Goal: Communication & Community: Connect with others

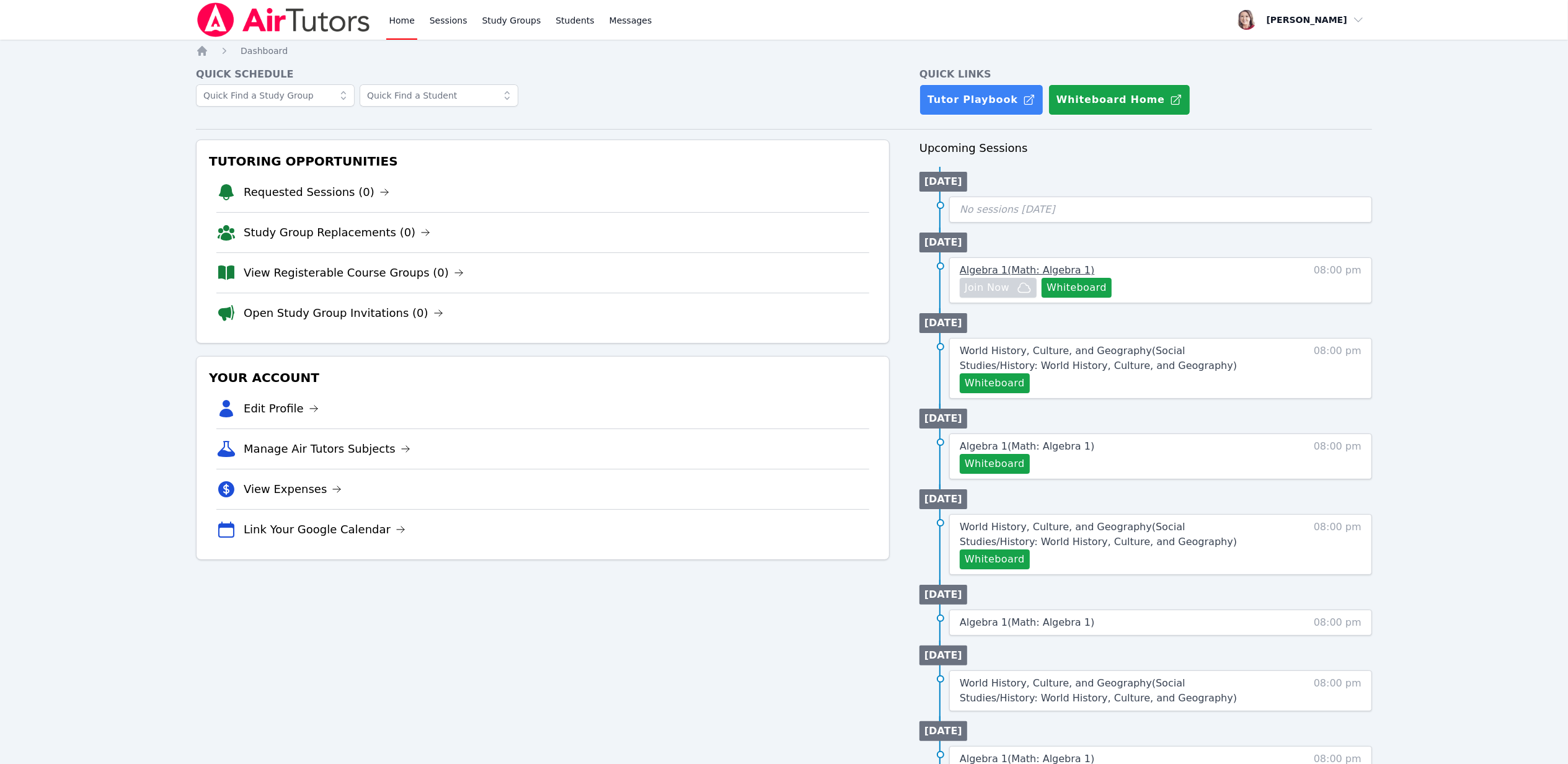
click at [1009, 268] on span "Algebra 1 ( Math: Algebra 1 )" at bounding box center [1027, 270] width 134 height 12
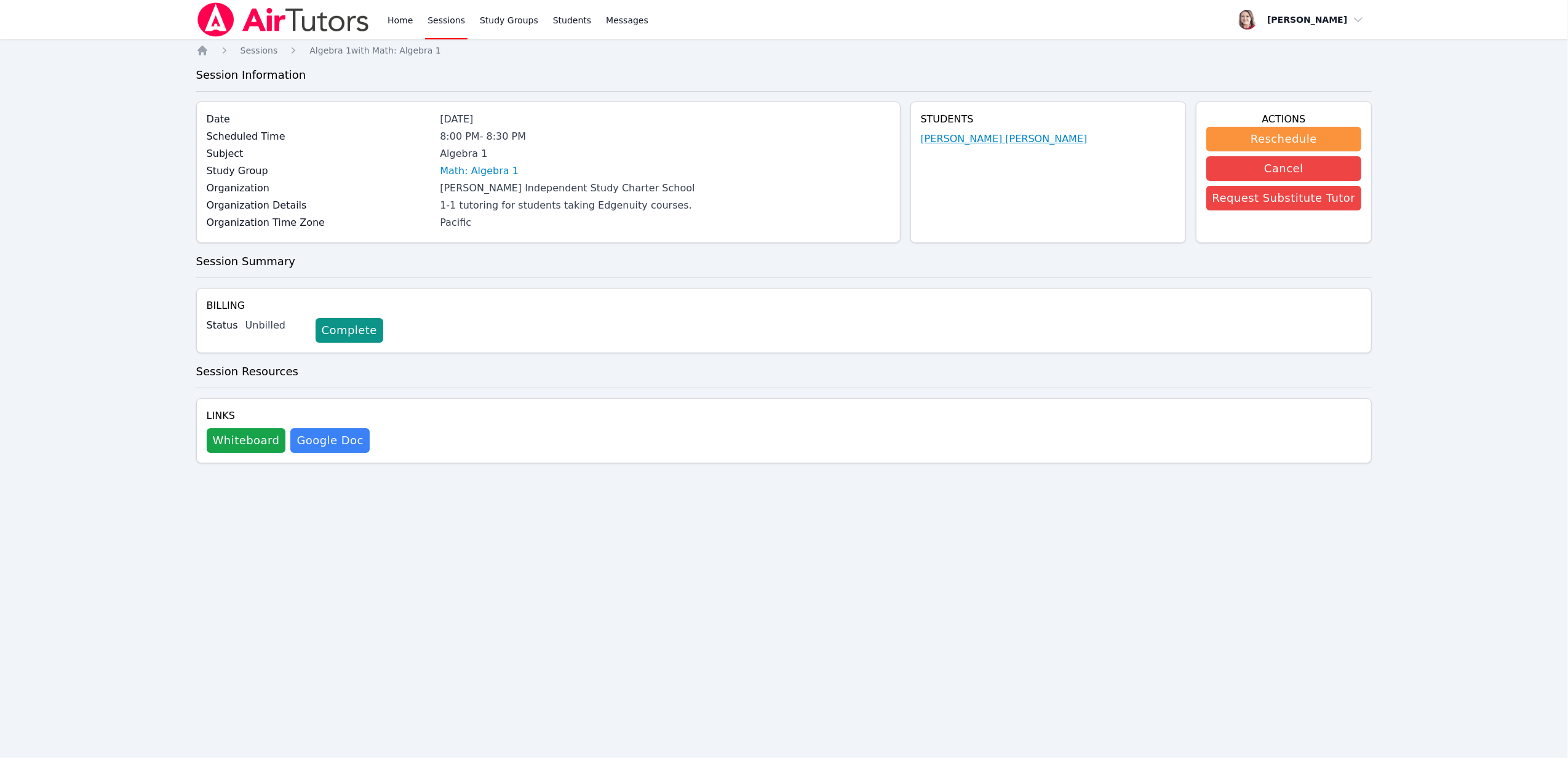
click at [1004, 142] on link "[PERSON_NAME] [PERSON_NAME]" at bounding box center [1003, 139] width 166 height 15
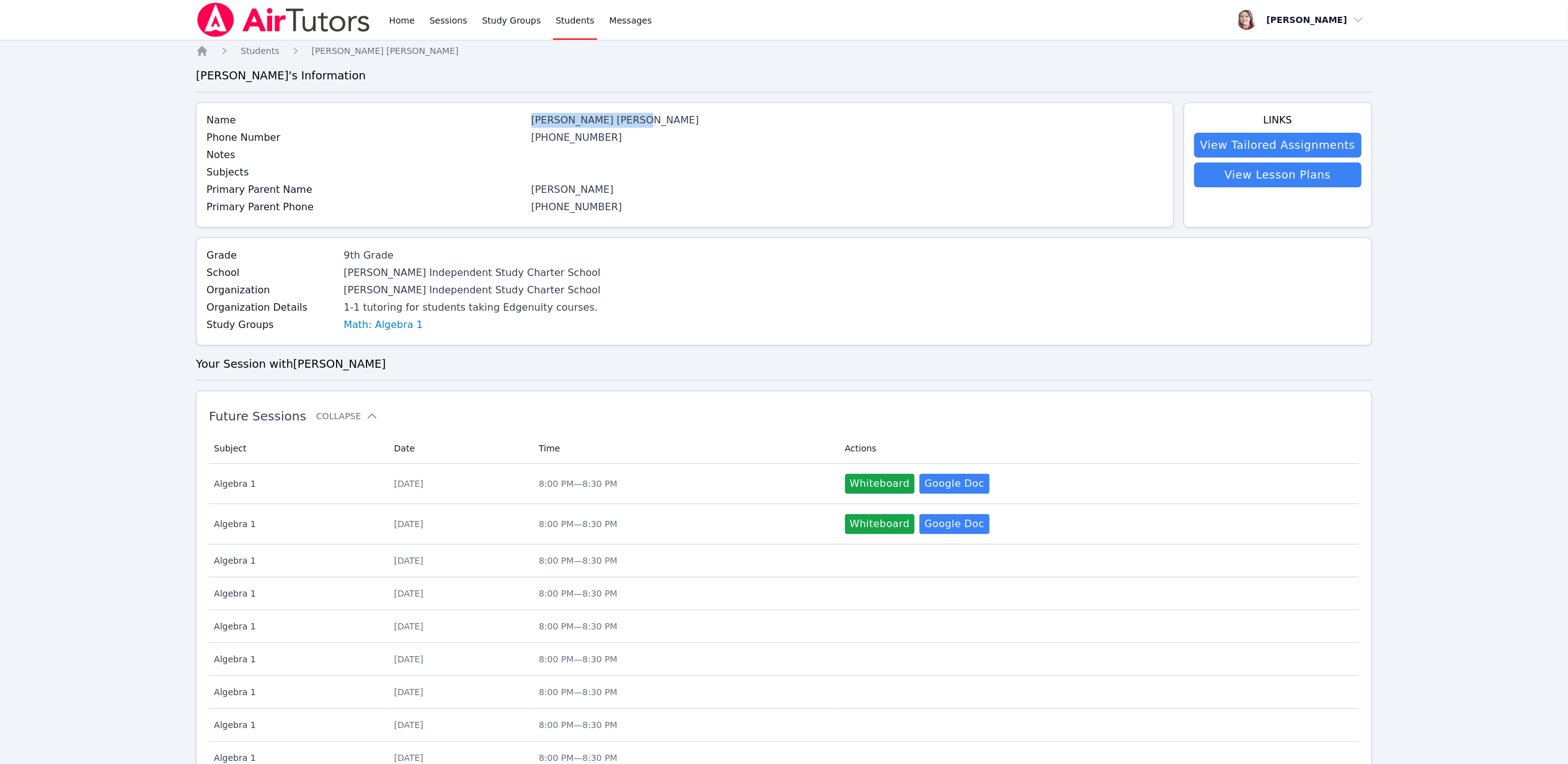
drag, startPoint x: 633, startPoint y: 122, endPoint x: 533, endPoint y: 120, distance: 100.0
click at [533, 120] on div "Name [PERSON_NAME] [PERSON_NAME]" at bounding box center [684, 121] width 957 height 17
copy div "[PERSON_NAME] [PERSON_NAME]"
click at [621, 23] on span "Messages" at bounding box center [631, 21] width 43 height 13
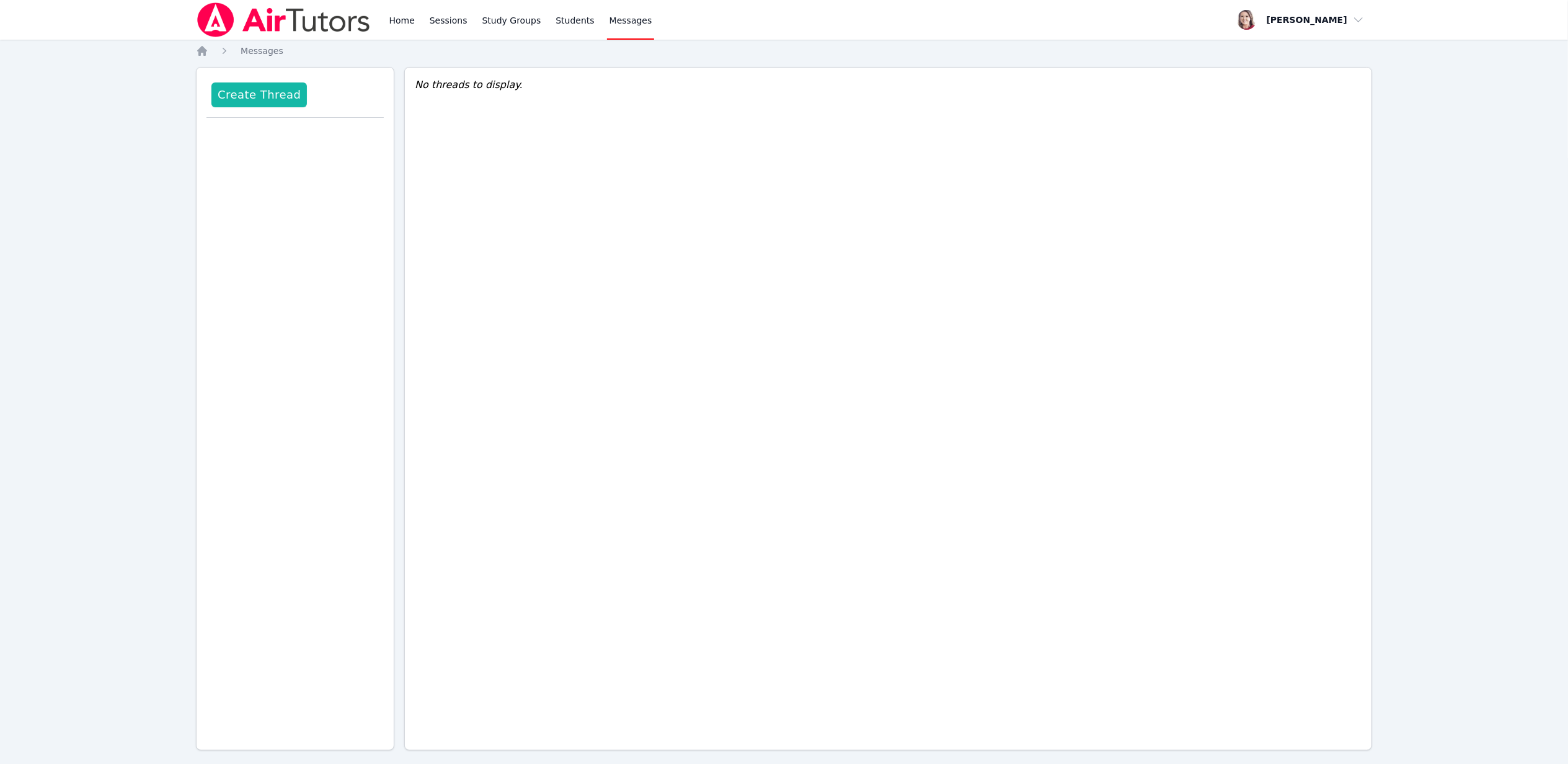
click at [245, 92] on button "Create Thread" at bounding box center [259, 95] width 96 height 25
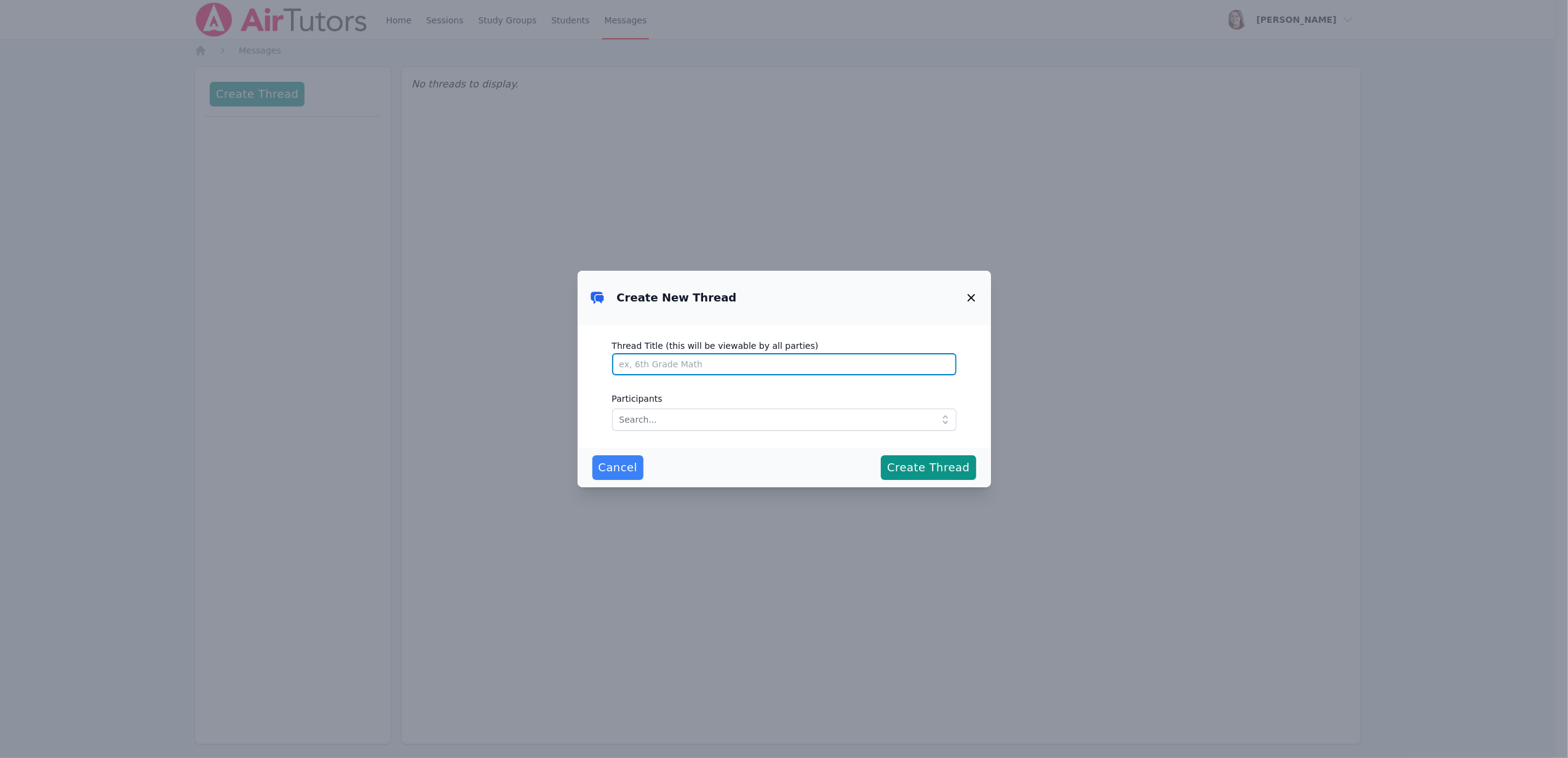
click at [689, 365] on input "Thread Title (this will be viewable by all parties)" at bounding box center [784, 364] width 344 height 22
paste input "[PERSON_NAME] [PERSON_NAME]"
type input "[PERSON_NAME] [PERSON_NAME]"
click at [696, 421] on input "text" at bounding box center [784, 419] width 344 height 22
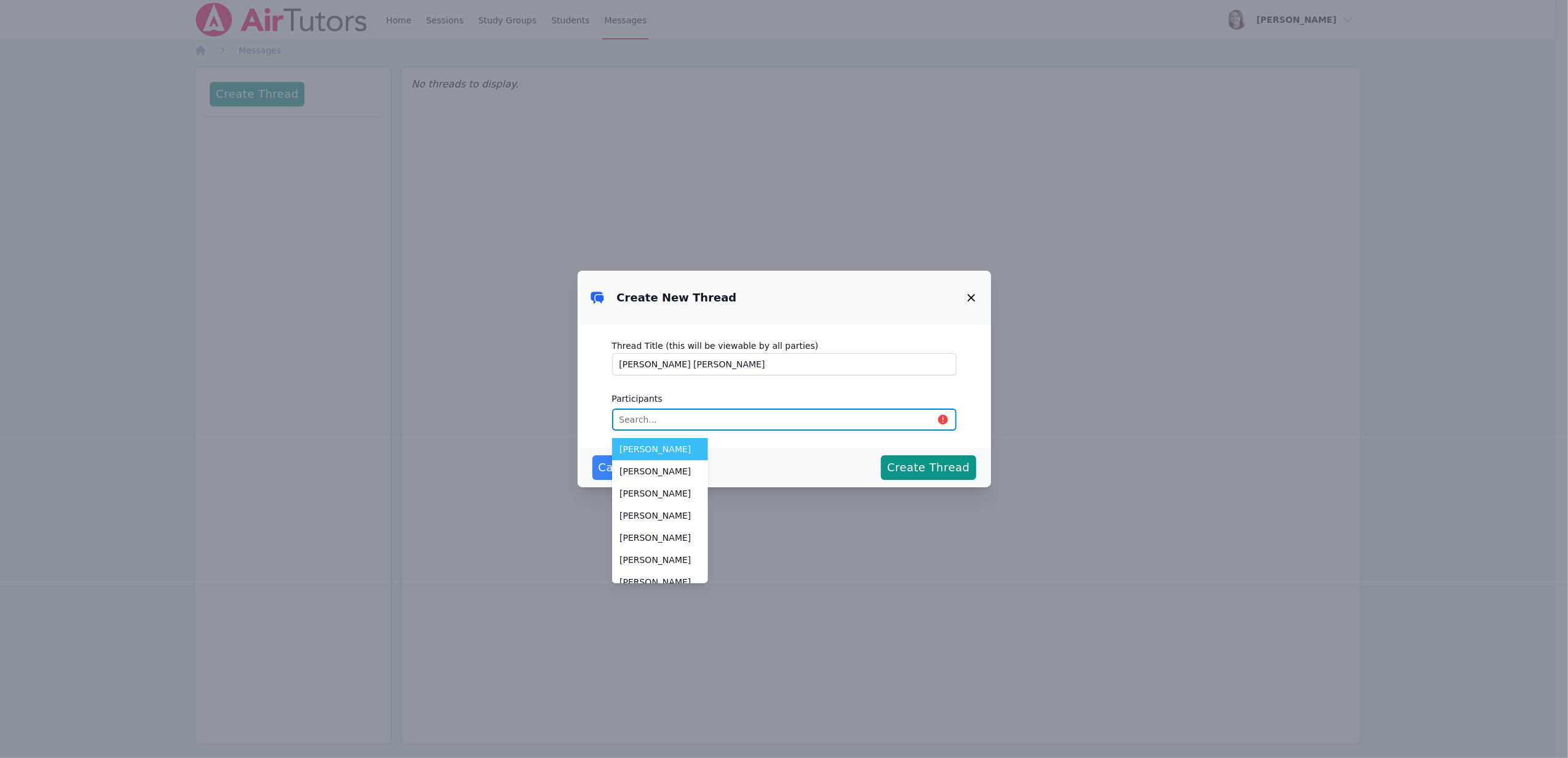
paste input "[PERSON_NAME] [PERSON_NAME]"
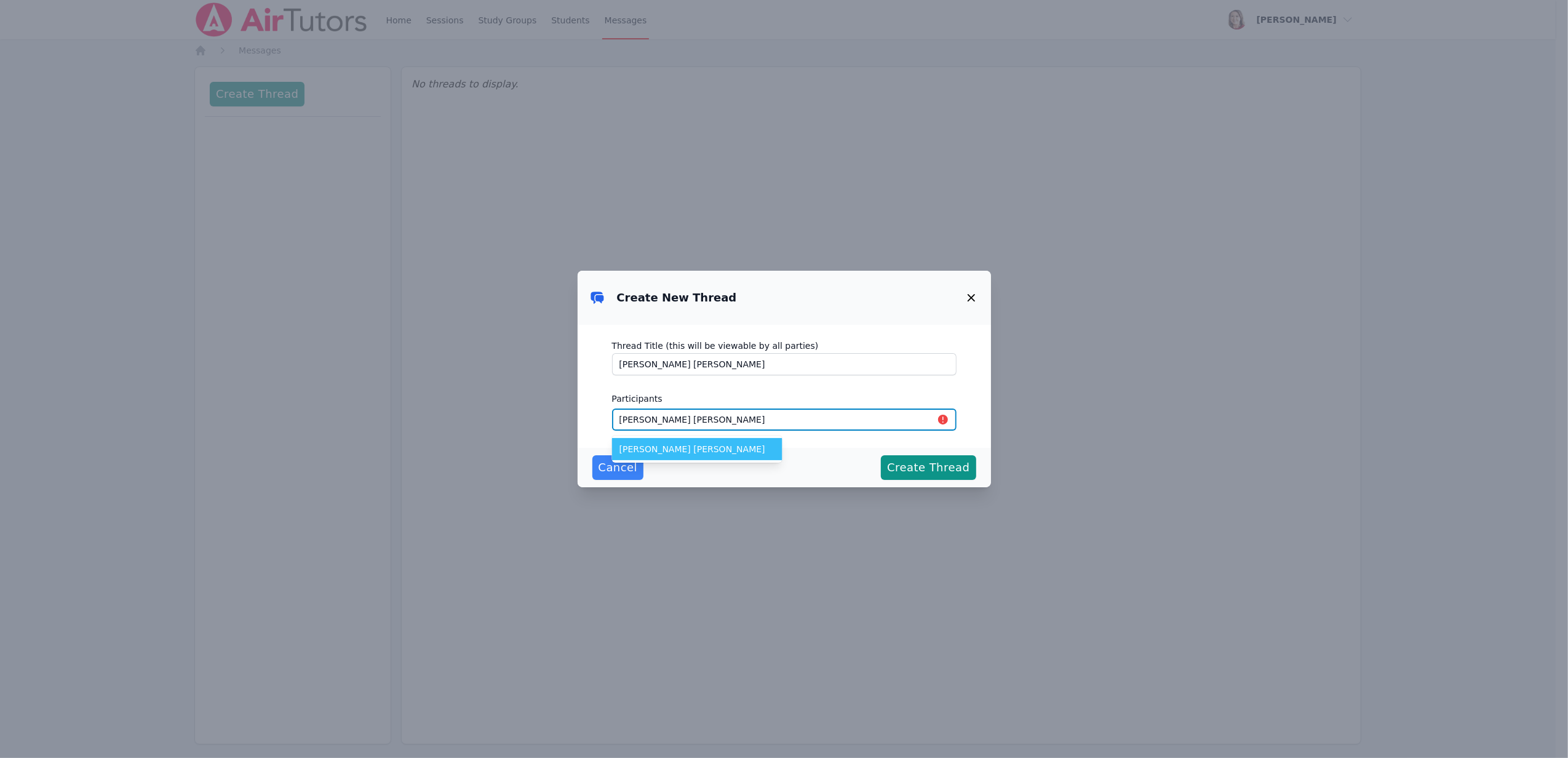
type input "[PERSON_NAME] [PERSON_NAME]"
click at [687, 448] on span "[PERSON_NAME] [PERSON_NAME]" at bounding box center [696, 449] width 156 height 12
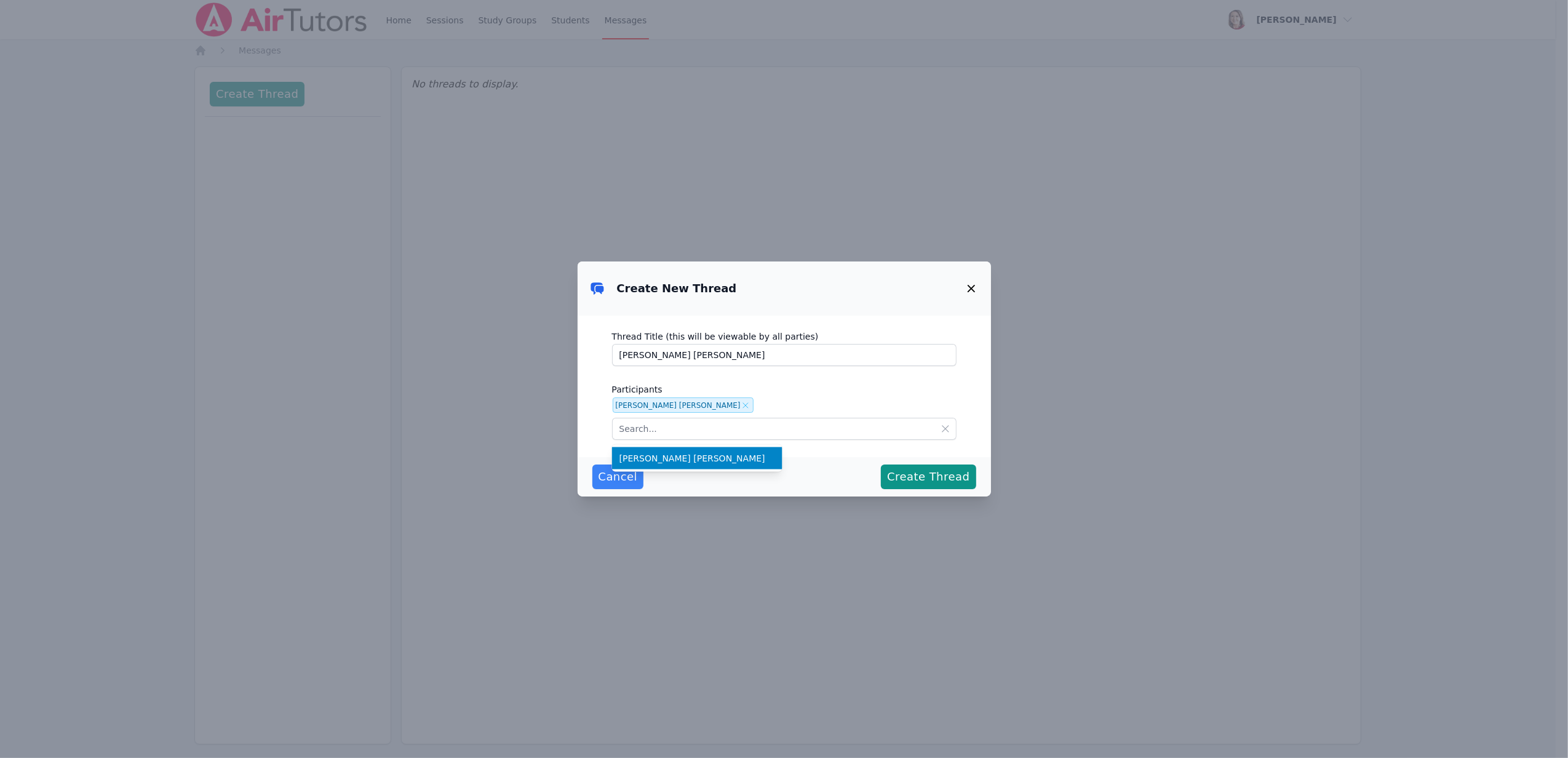
click at [741, 406] on icon at bounding box center [745, 405] width 10 height 10
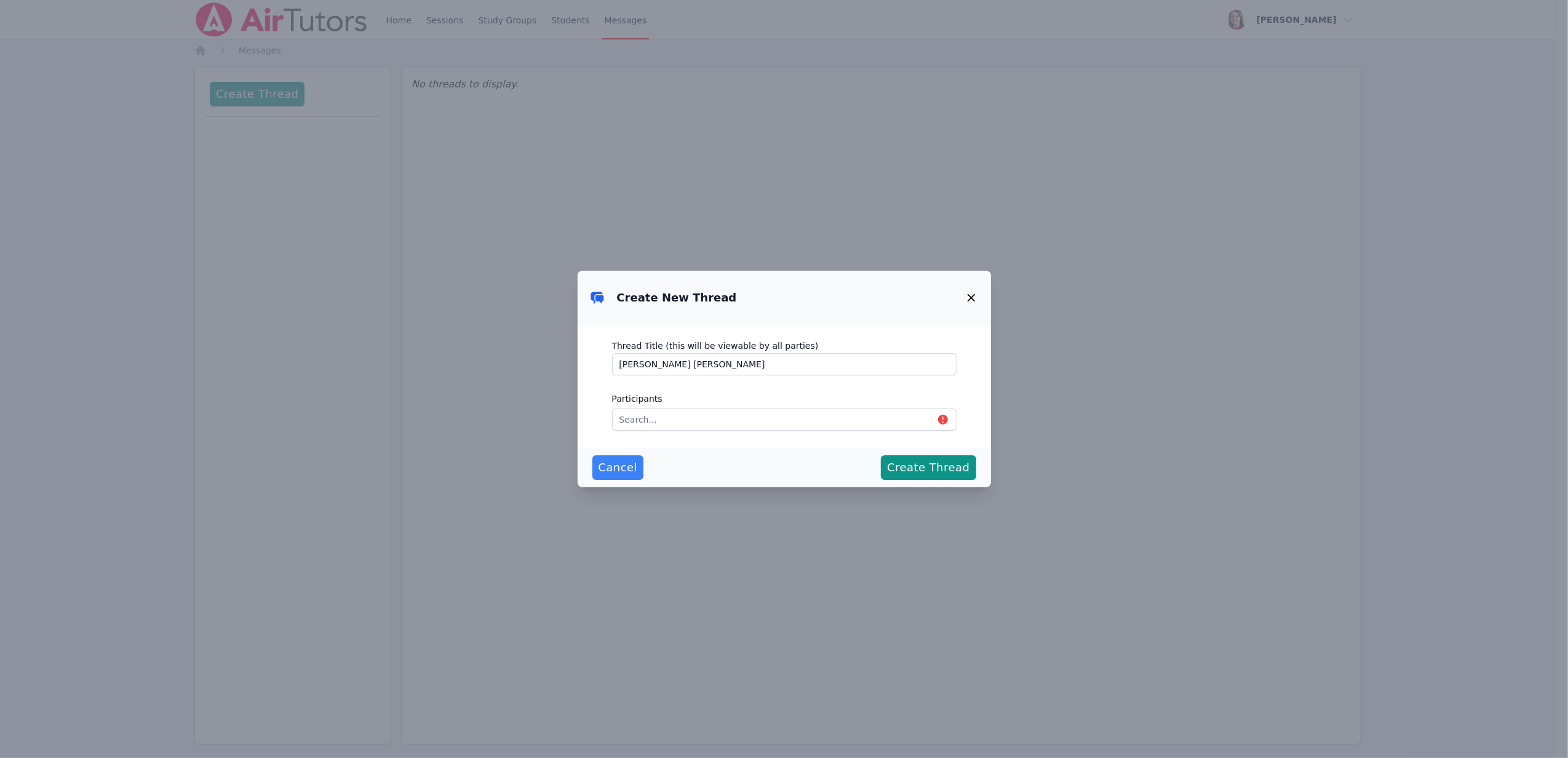
click at [973, 296] on icon "button" at bounding box center [971, 297] width 15 height 15
